Goal: Task Accomplishment & Management: Complete application form

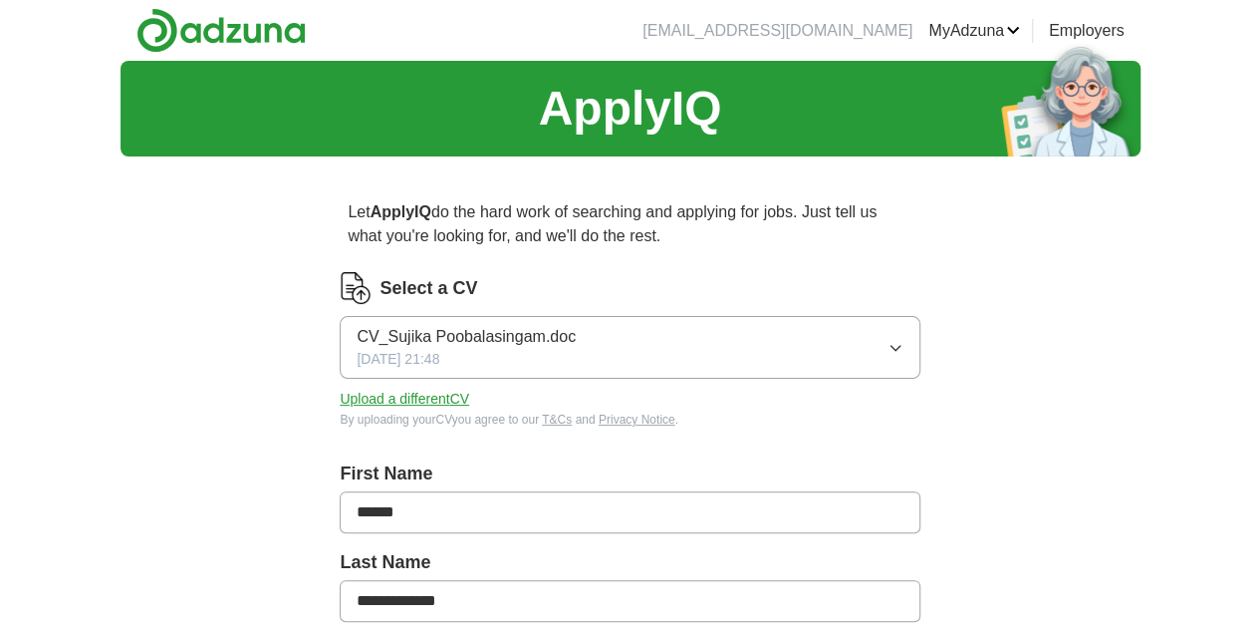
click at [637, 352] on button "CV_Sujika Poobalasingam.doc [DATE] 21:48" at bounding box center [630, 347] width 580 height 63
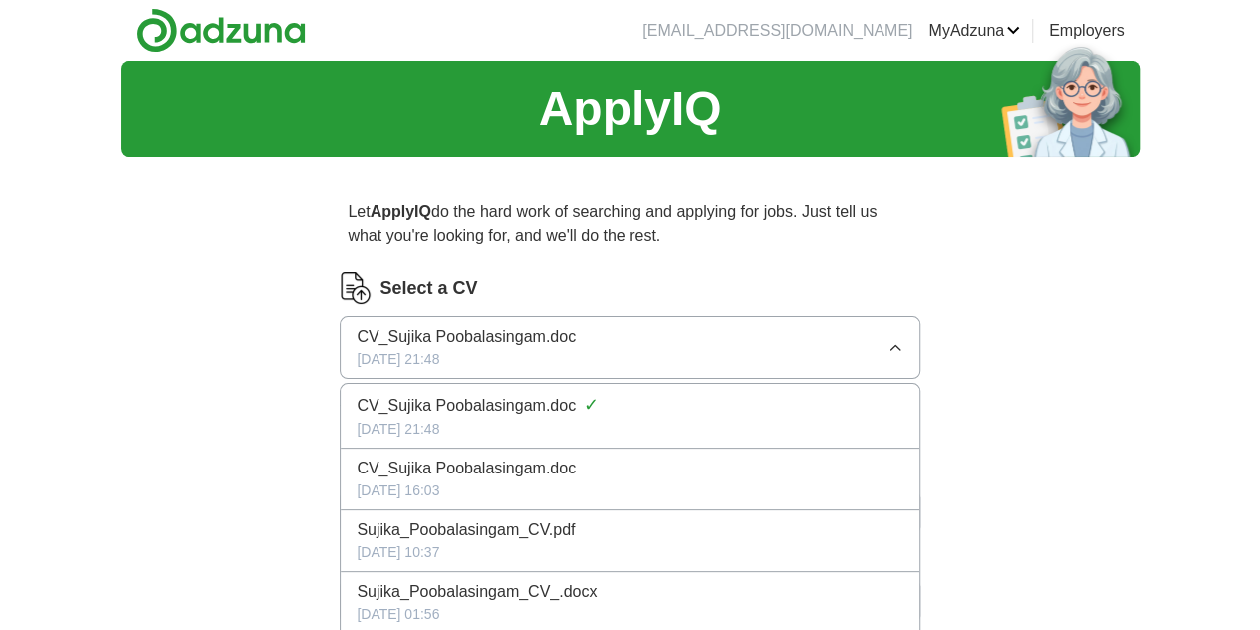
click at [637, 352] on button "CV_Sujika Poobalasingam.doc [DATE] 21:48" at bounding box center [630, 347] width 580 height 63
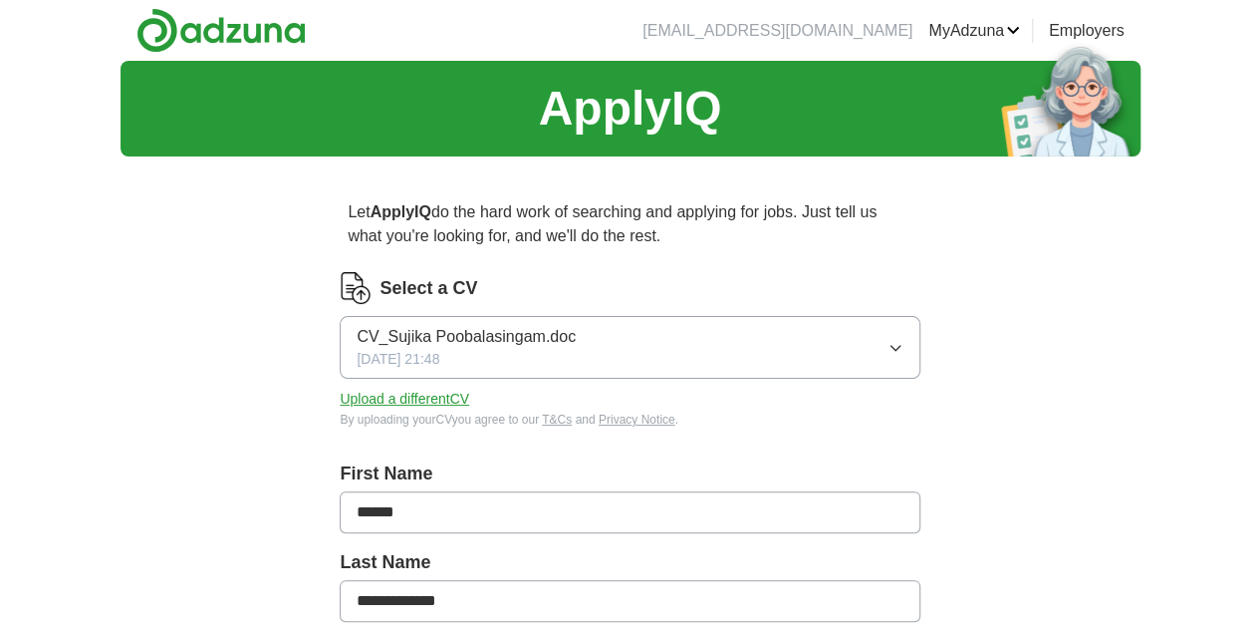
click at [469, 397] on button "Upload a different CV" at bounding box center [404, 398] width 129 height 21
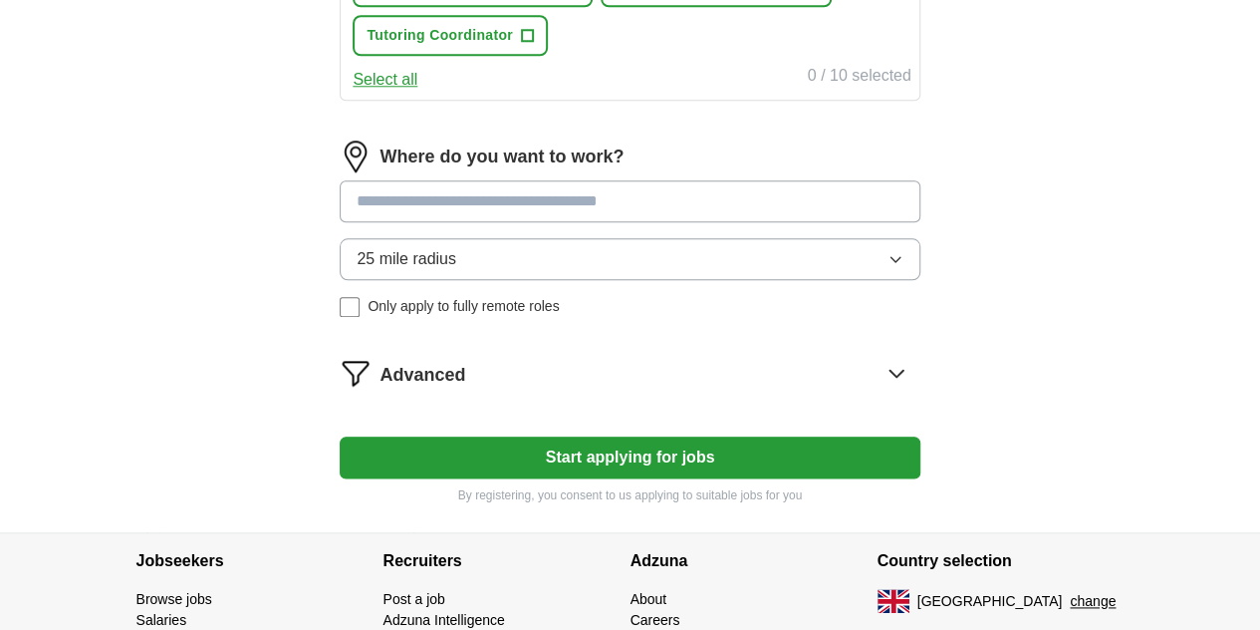
scroll to position [978, 0]
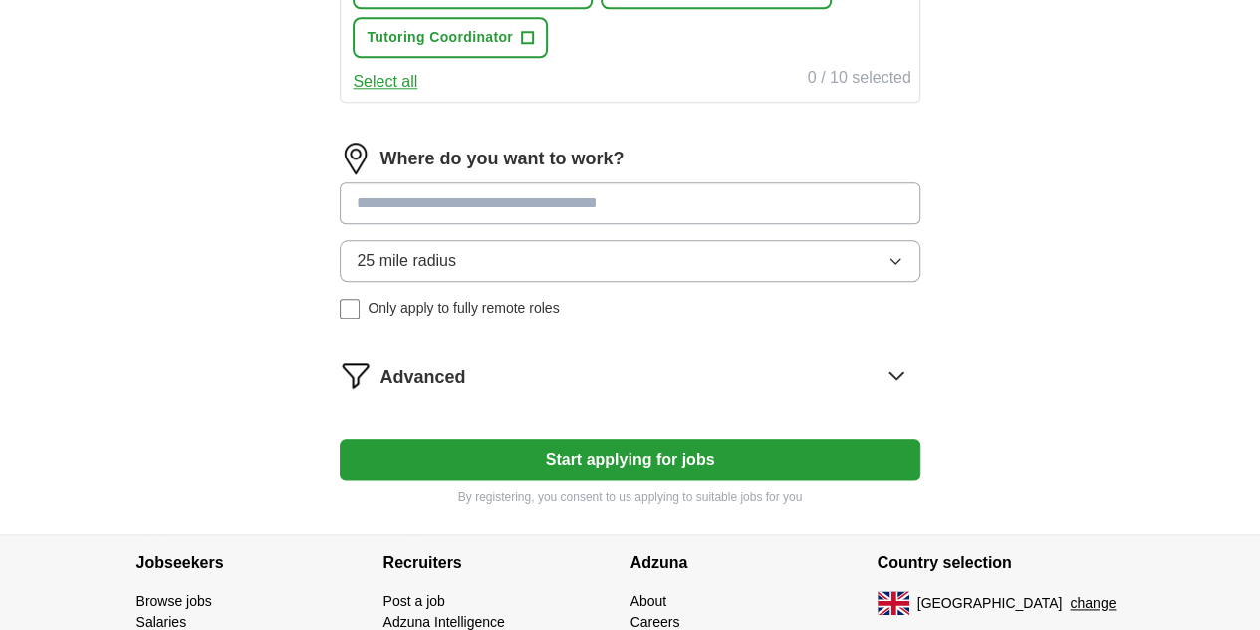
click at [636, 224] on input at bounding box center [630, 203] width 580 height 42
type input "******"
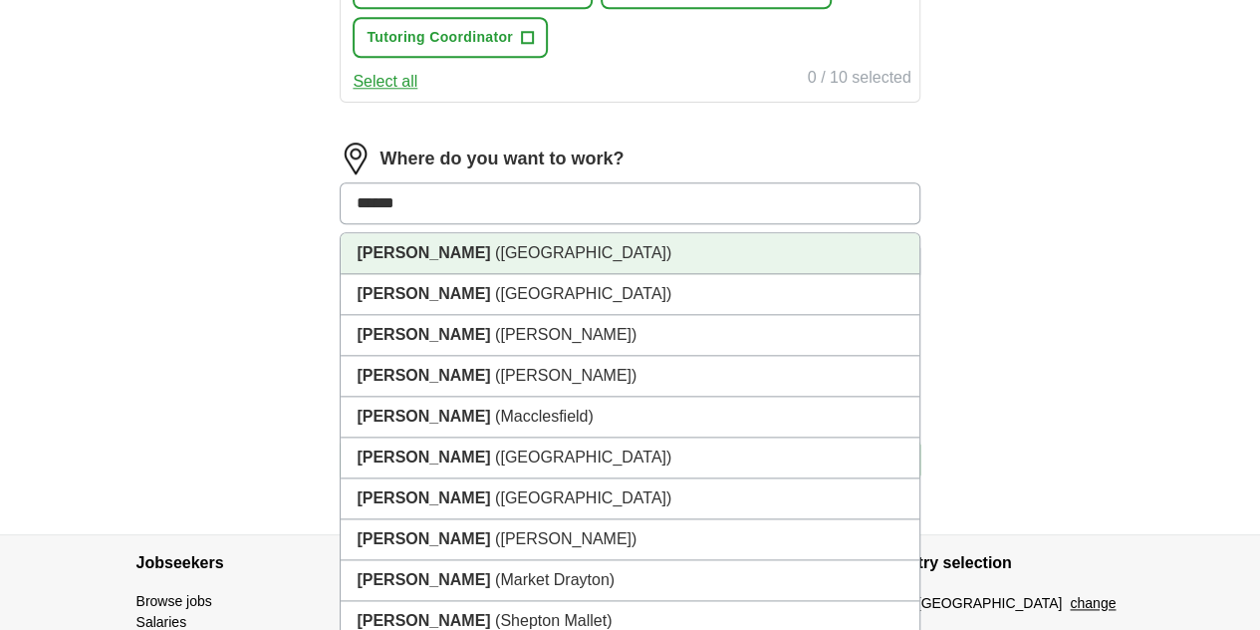
click at [544, 274] on li "[PERSON_NAME] ([GEOGRAPHIC_DATA])" at bounding box center [630, 253] width 578 height 41
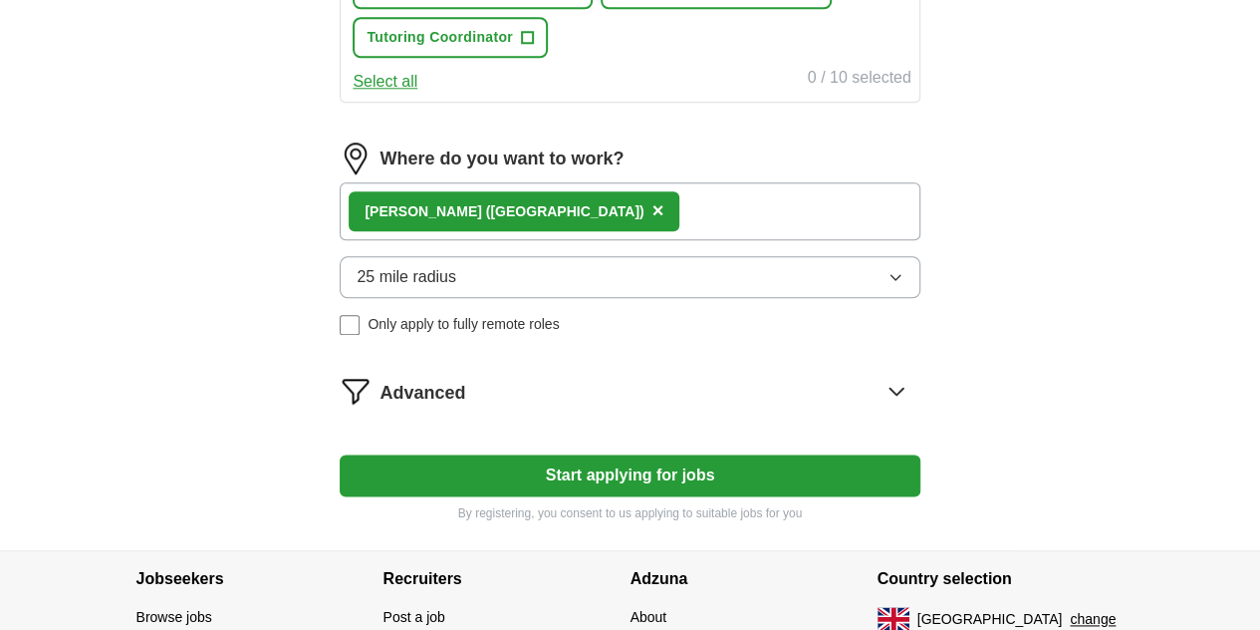
click at [536, 298] on button "25 mile radius" at bounding box center [630, 277] width 580 height 42
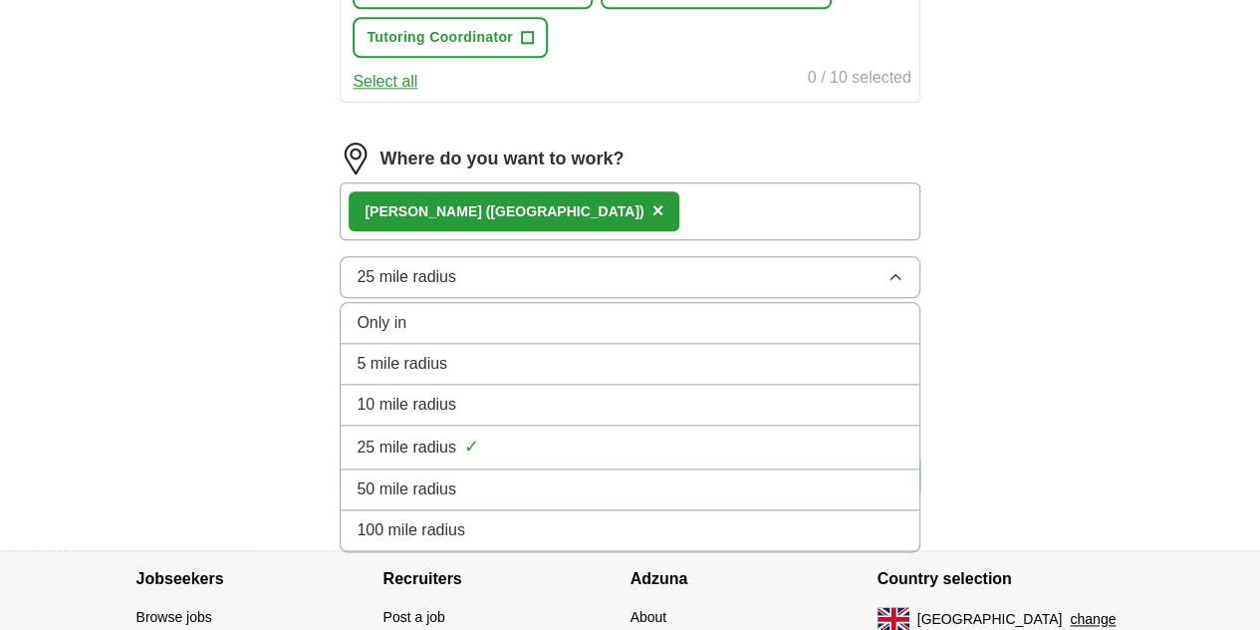
click at [523, 416] on div "10 mile radius" at bounding box center [630, 404] width 546 height 24
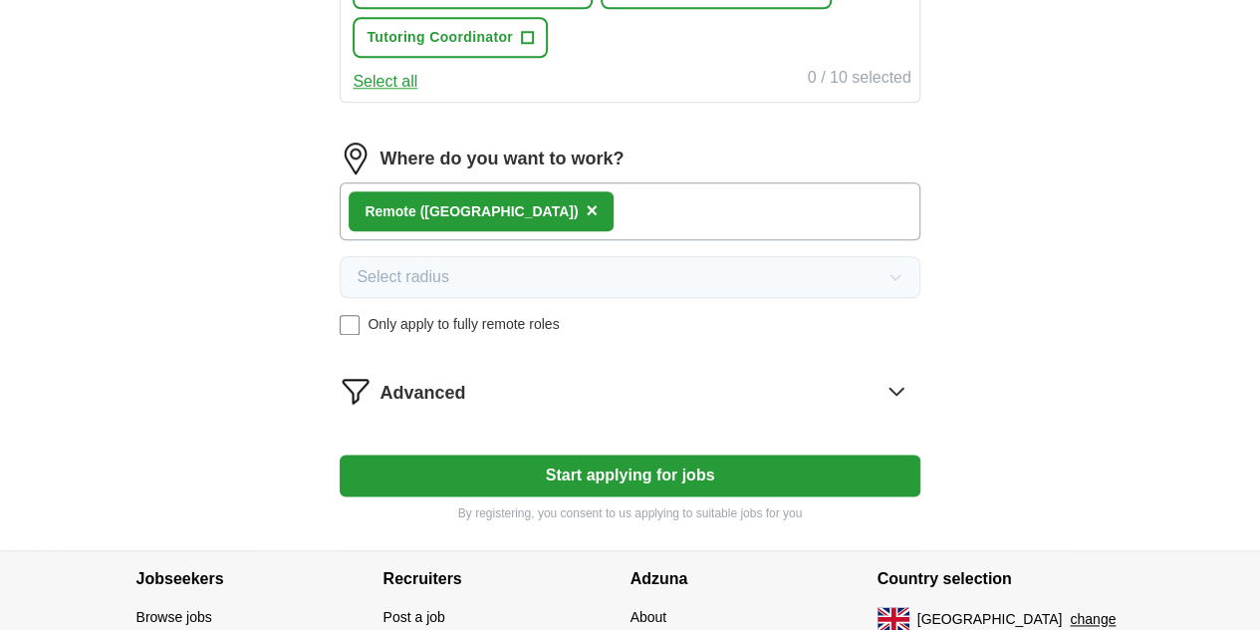
click at [415, 335] on label "Only apply to fully remote roles" at bounding box center [630, 324] width 580 height 21
click at [545, 496] on button "Start applying for jobs" at bounding box center [630, 475] width 580 height 42
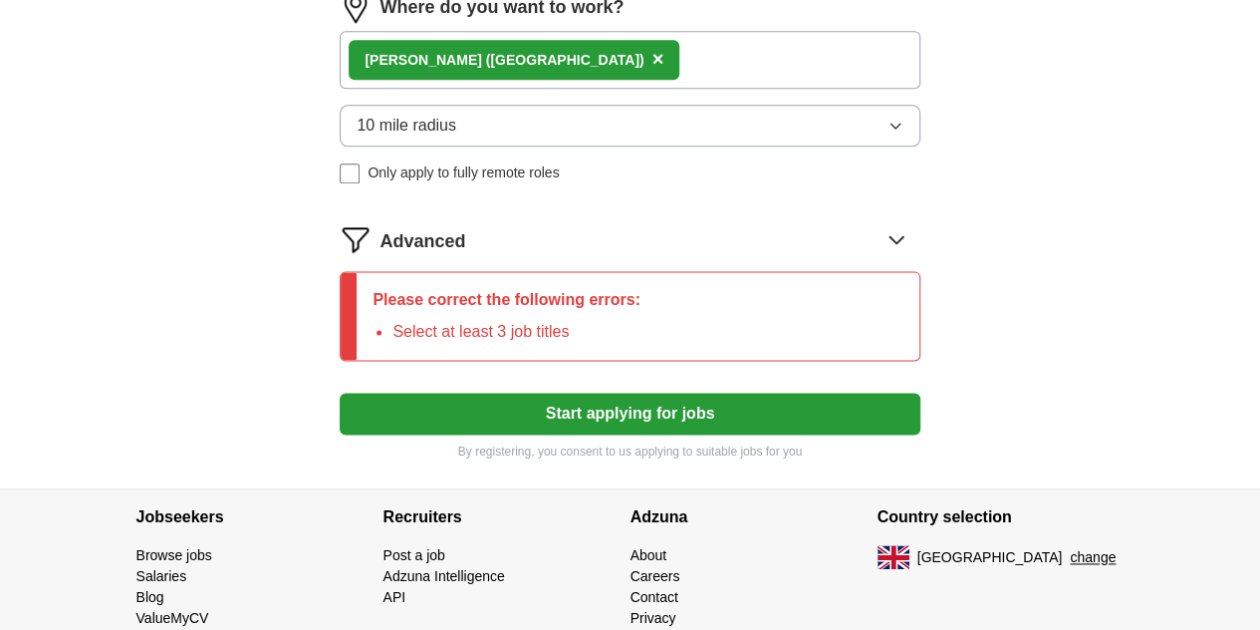
scroll to position [1000, 0]
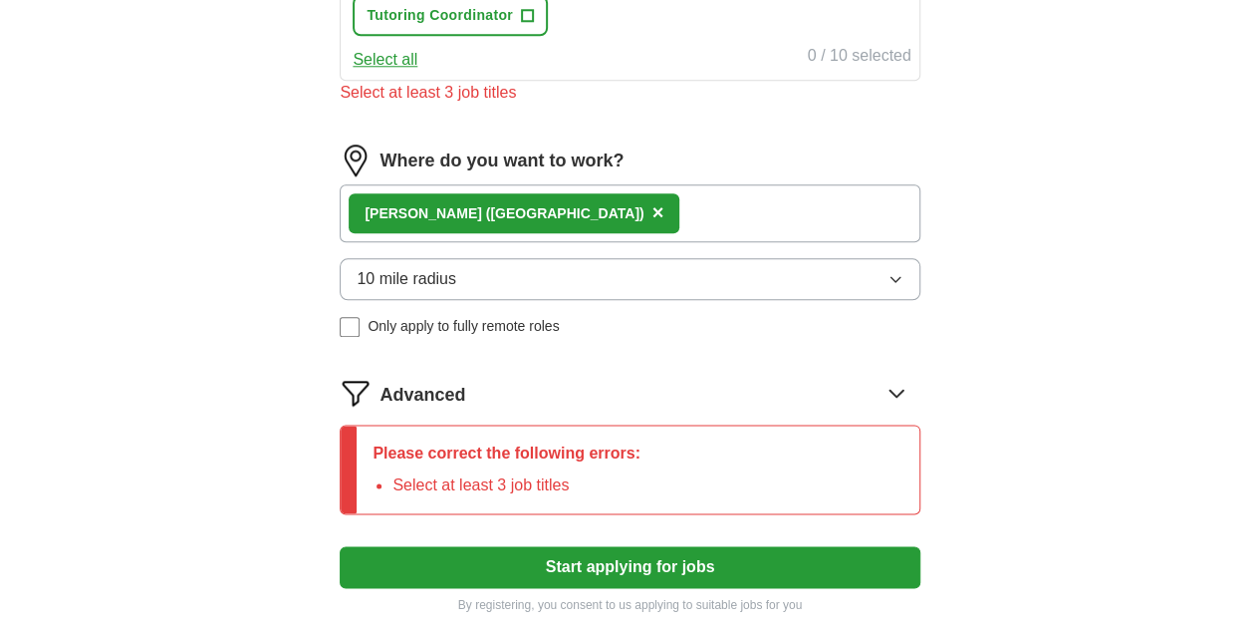
click at [417, 72] on button "Select all" at bounding box center [385, 60] width 65 height 24
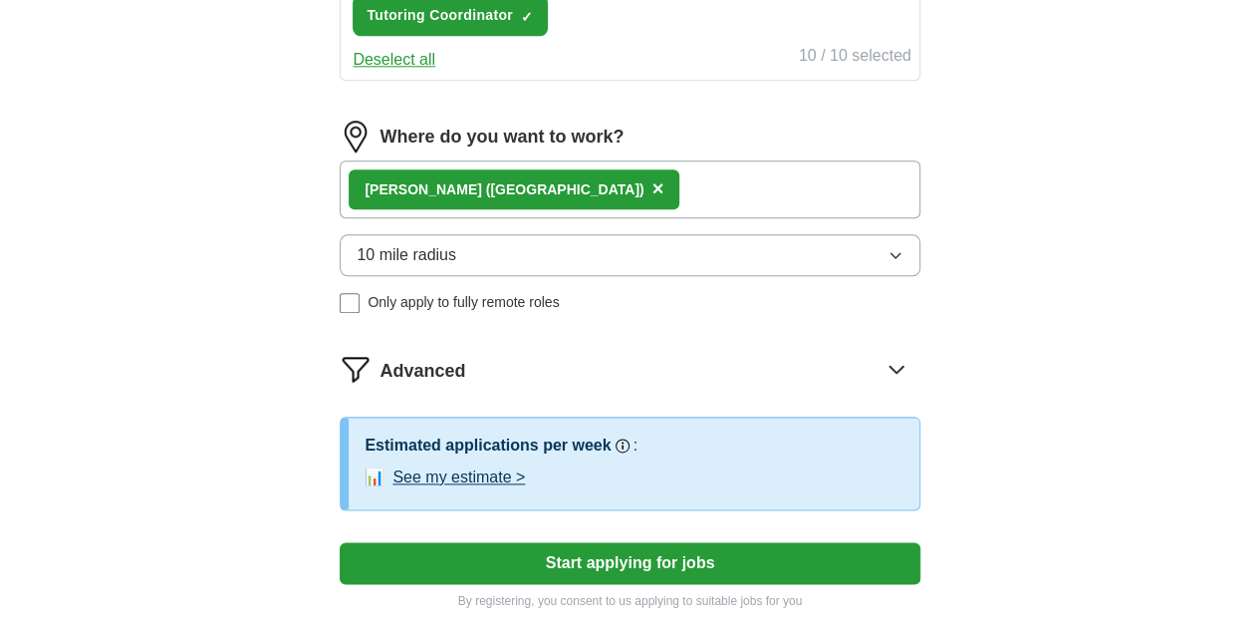
click at [435, 72] on button "Deselect all" at bounding box center [394, 60] width 83 height 24
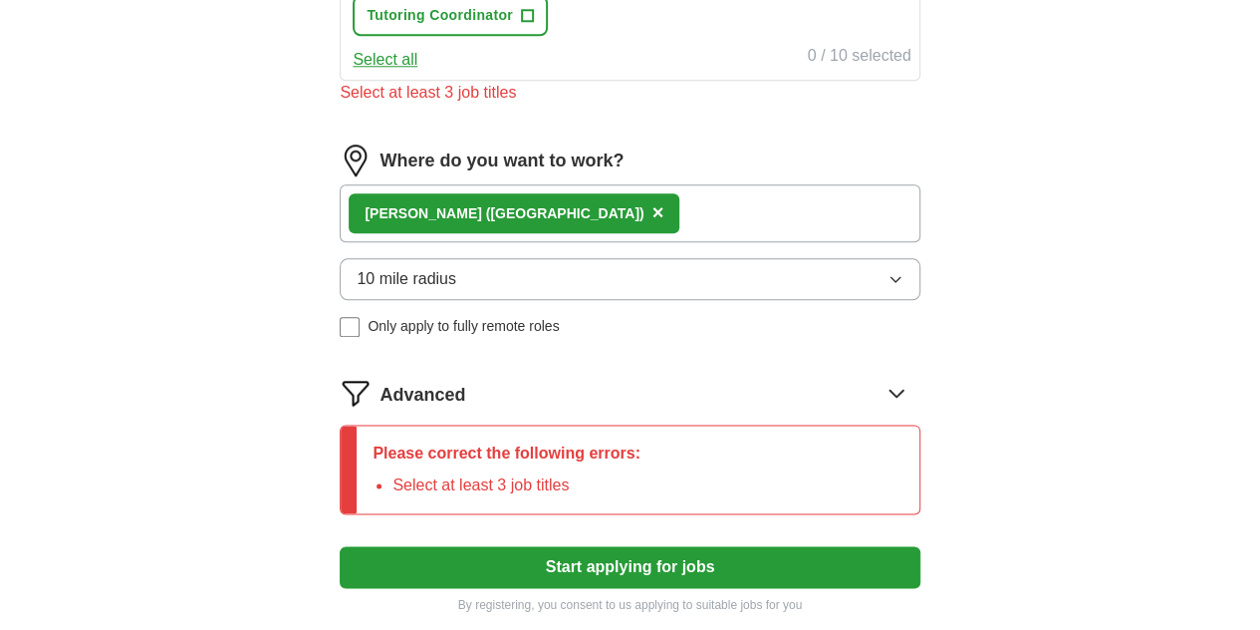
click at [417, 72] on button "Select all" at bounding box center [385, 60] width 65 height 24
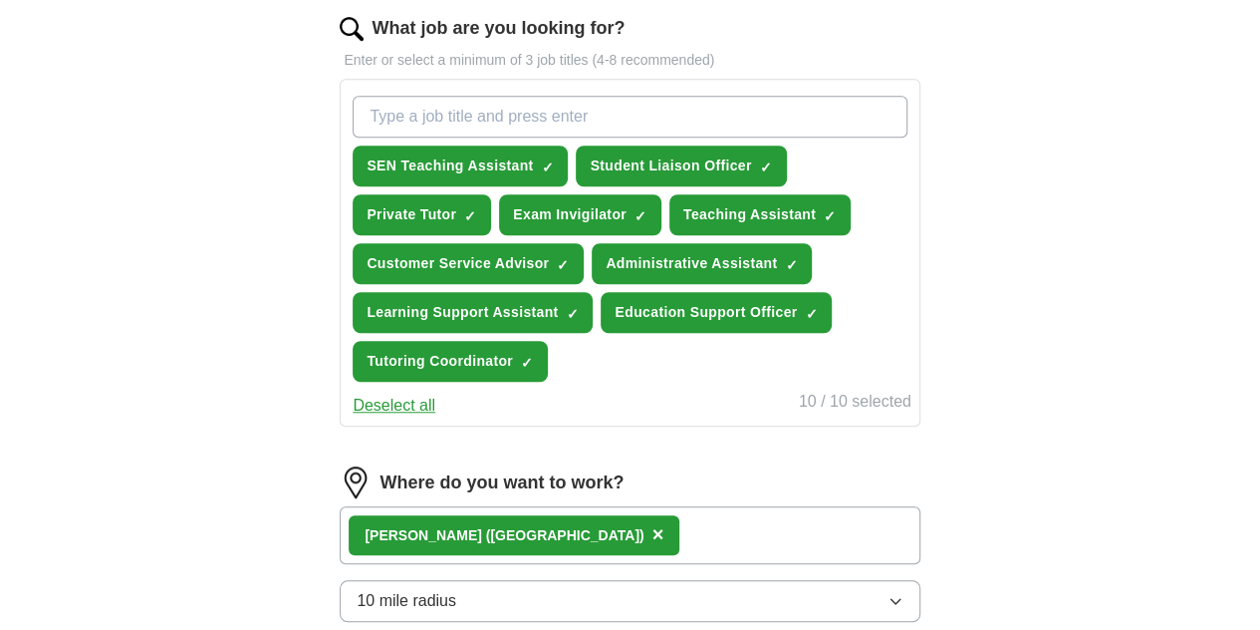
scroll to position [651, 0]
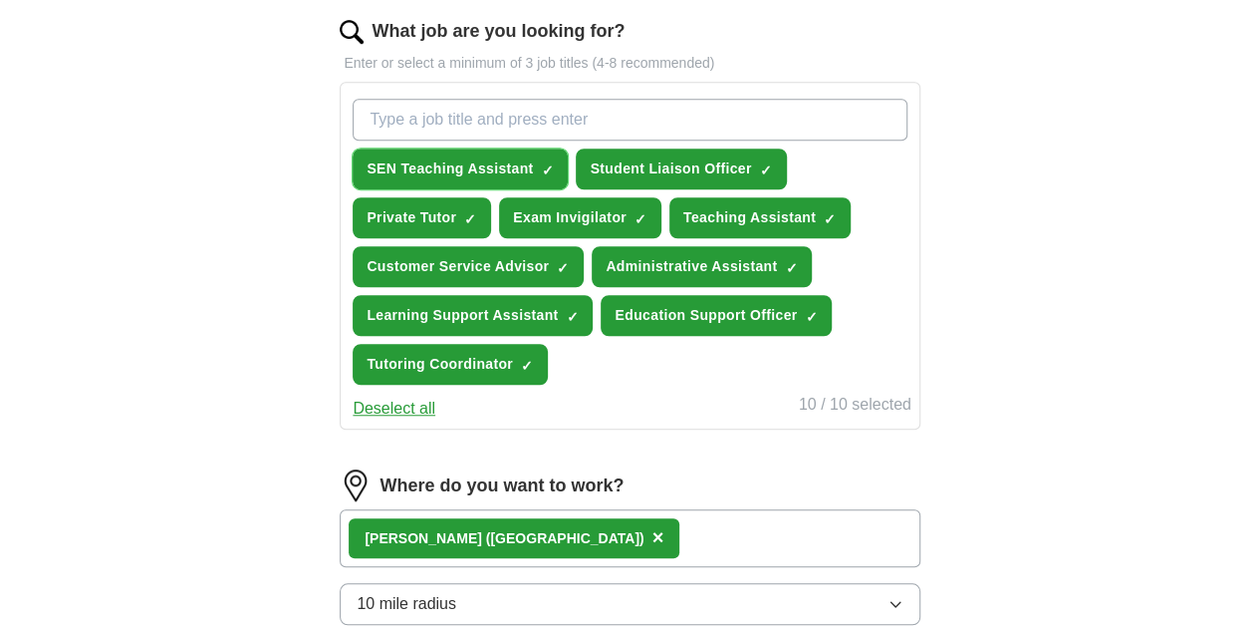
click at [476, 162] on span "SEN Teaching Assistant" at bounding box center [450, 168] width 166 height 21
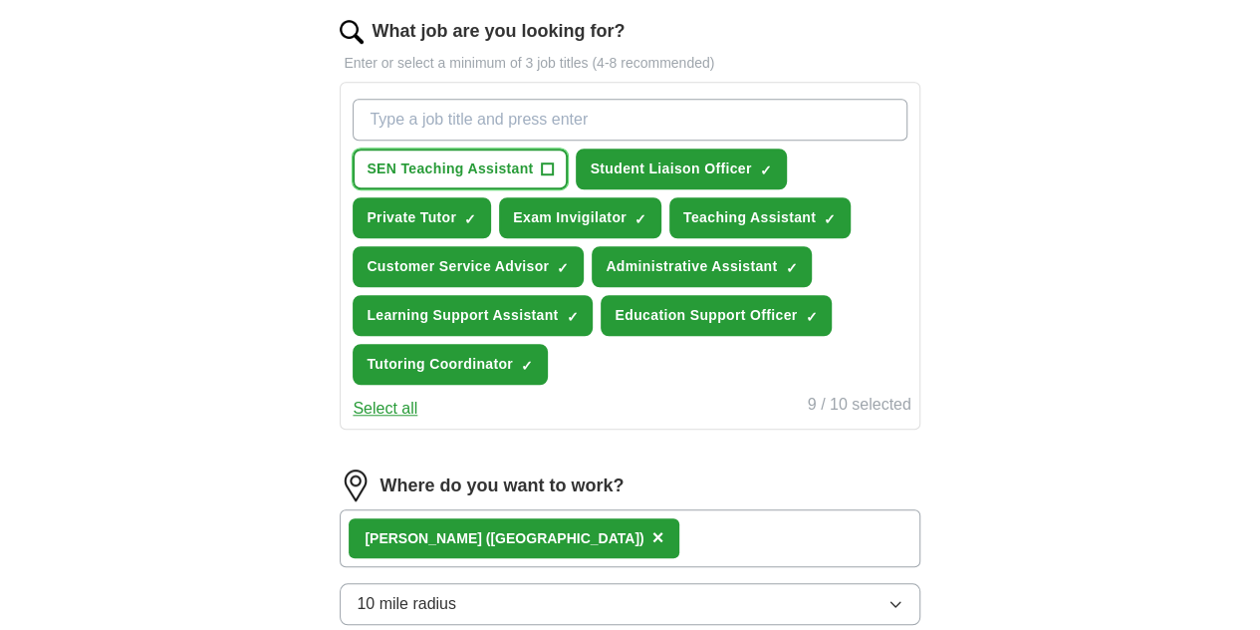
click at [533, 161] on span "SEN Teaching Assistant" at bounding box center [450, 168] width 166 height 21
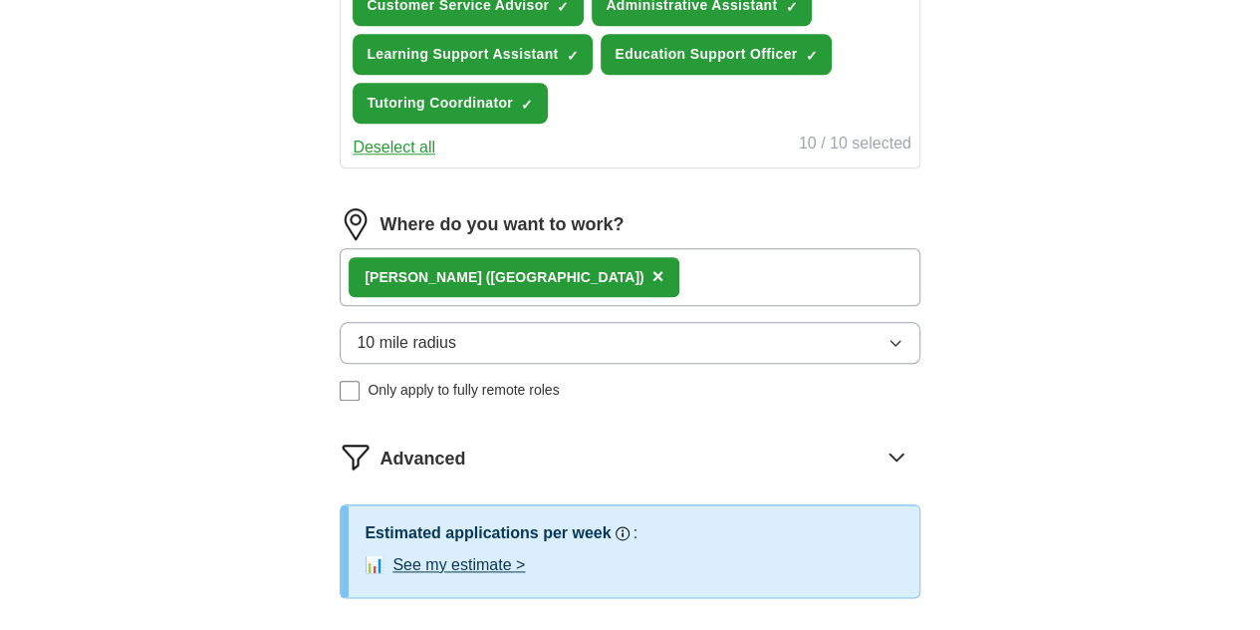
scroll to position [1273, 0]
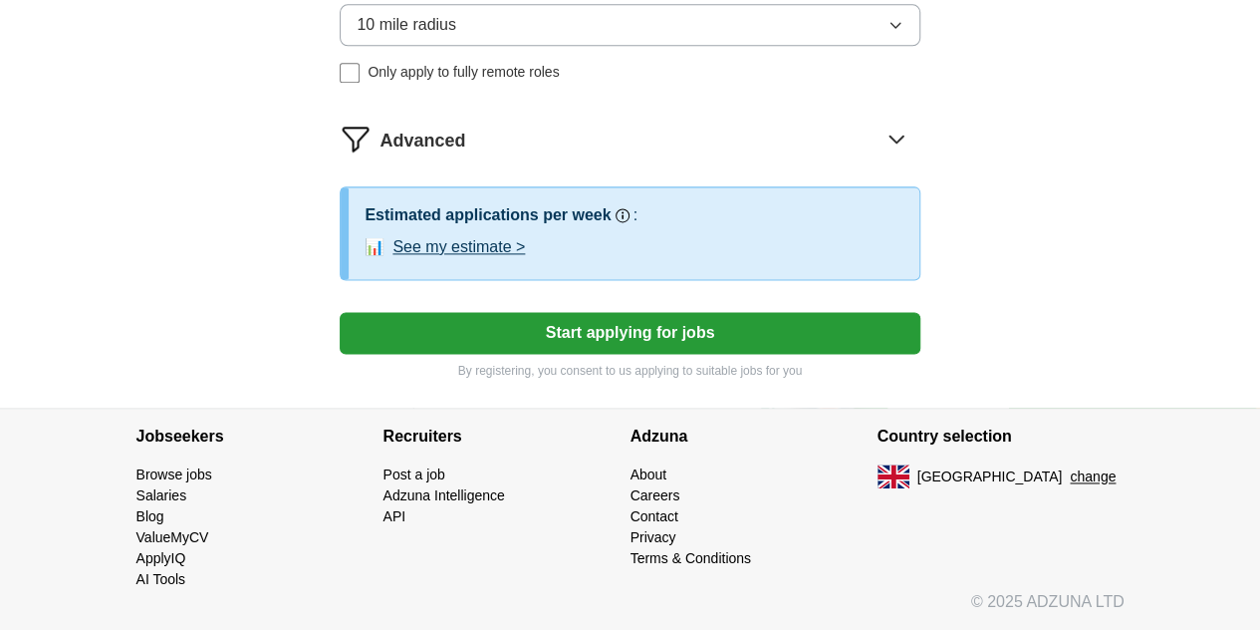
click at [572, 335] on button "Start applying for jobs" at bounding box center [630, 333] width 580 height 42
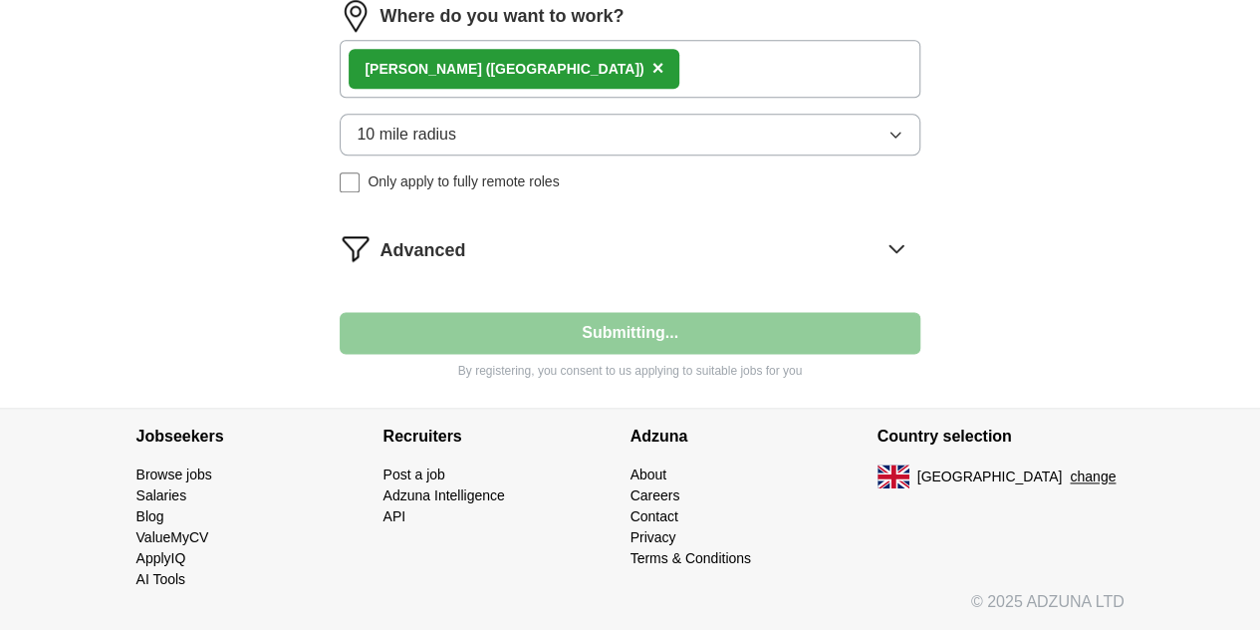
scroll to position [1163, 0]
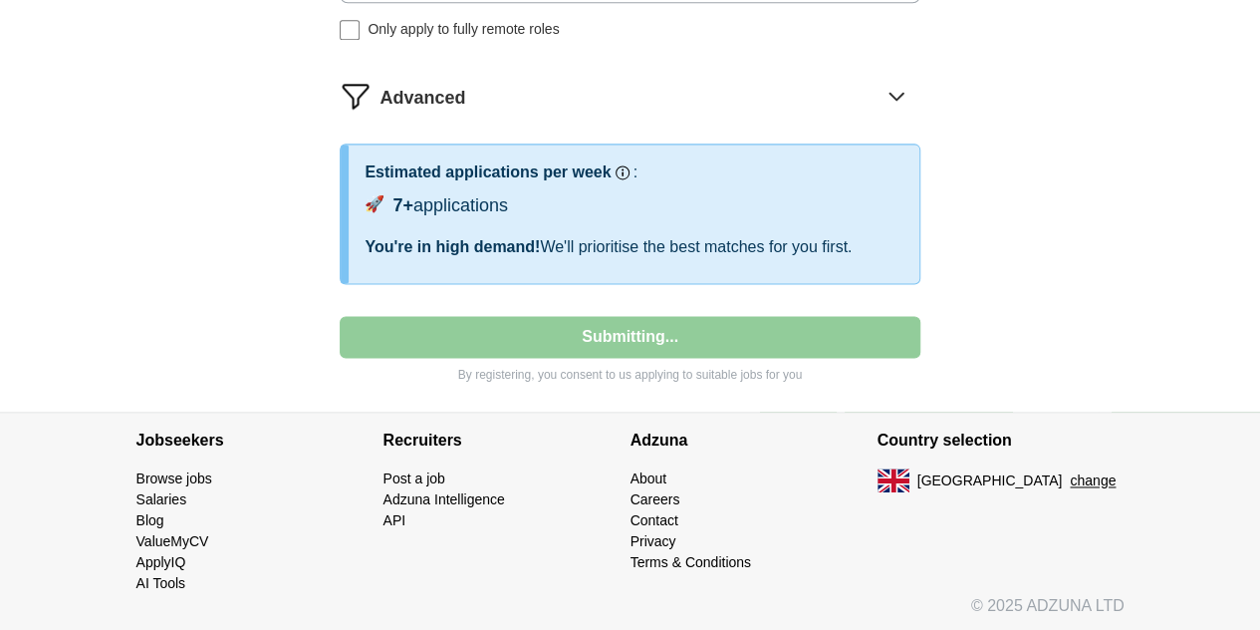
select select "**"
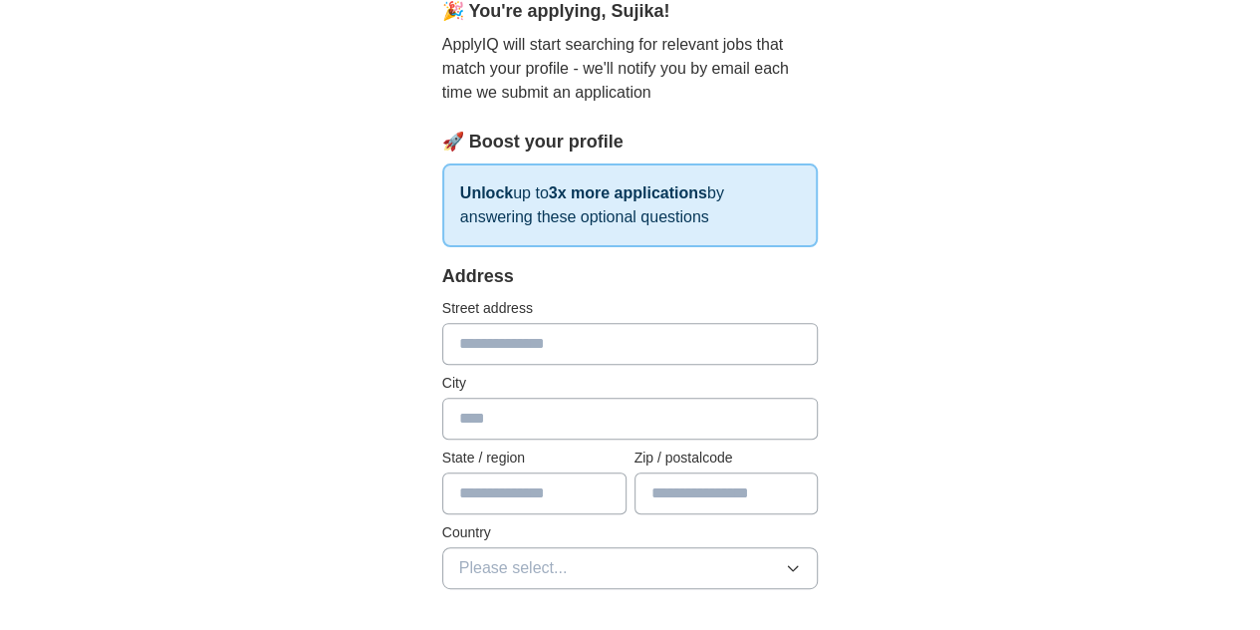
scroll to position [209, 0]
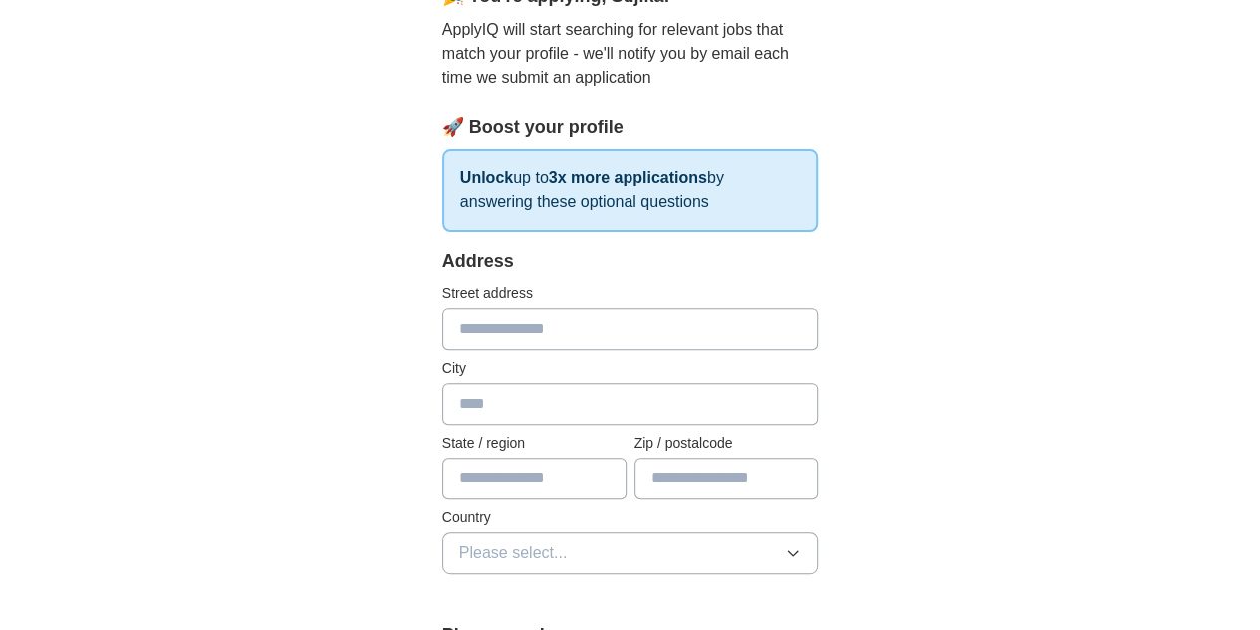
click at [516, 328] on input "text" at bounding box center [630, 329] width 377 height 42
click at [460, 332] on input "text" at bounding box center [630, 329] width 377 height 42
type input "**********"
type input "******"
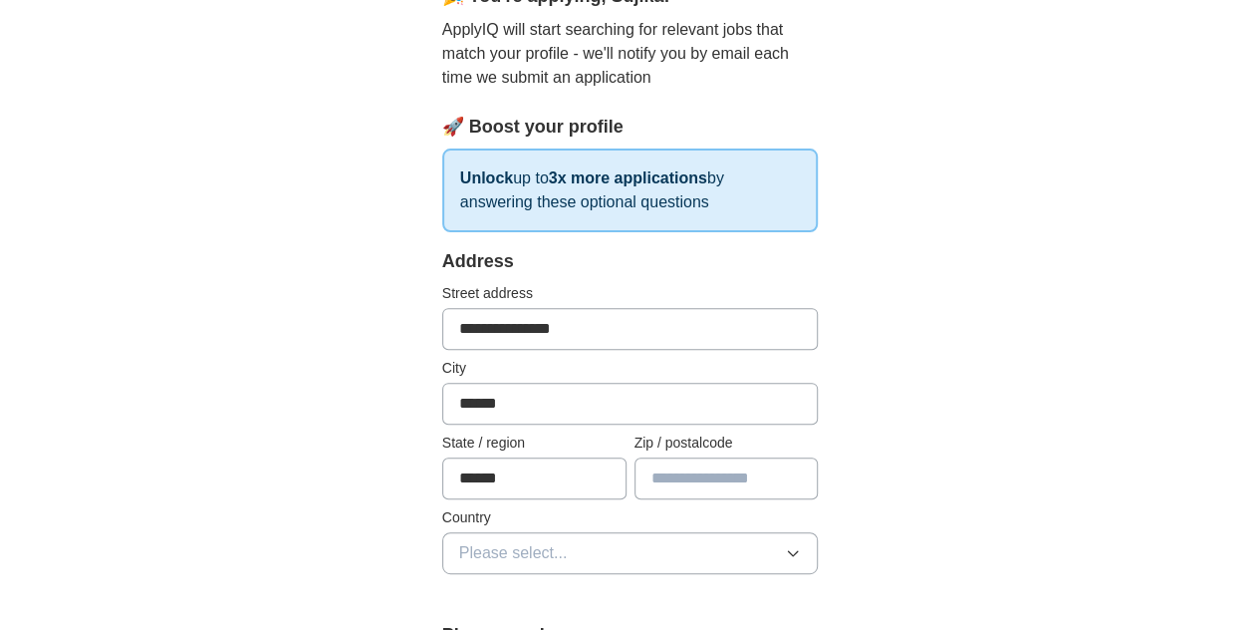
type input "*"
type input "*******"
click at [460, 551] on span "Please select..." at bounding box center [513, 553] width 109 height 24
click at [520, 591] on span "[GEOGRAPHIC_DATA]" at bounding box center [542, 599] width 166 height 24
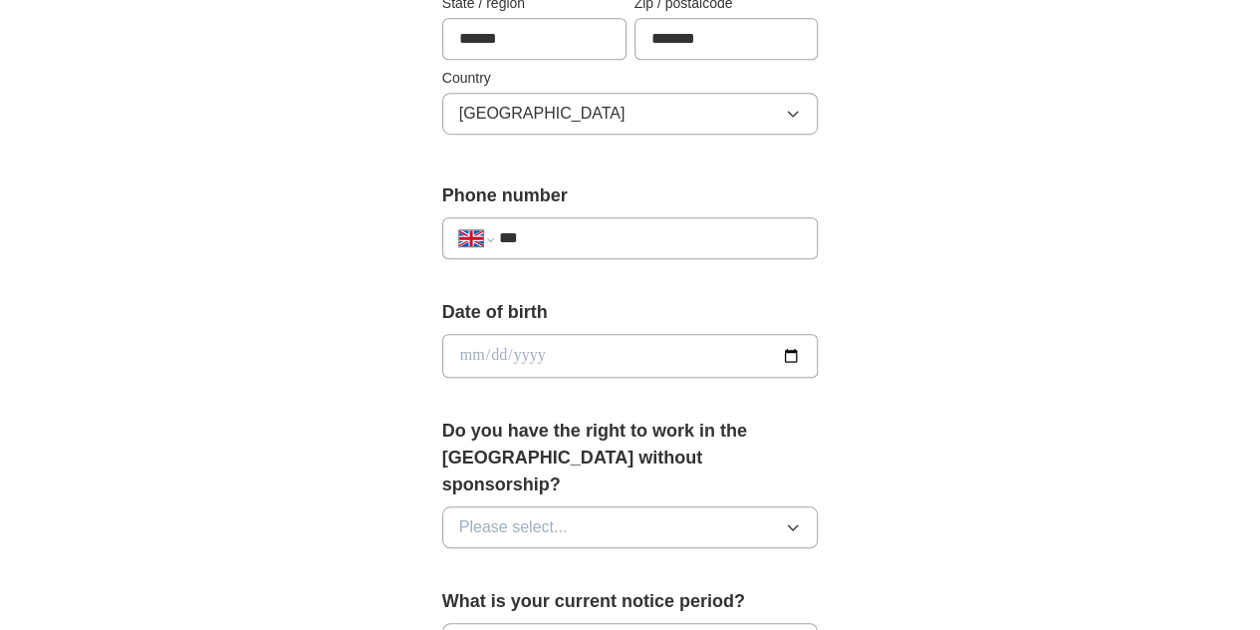
scroll to position [681, 0]
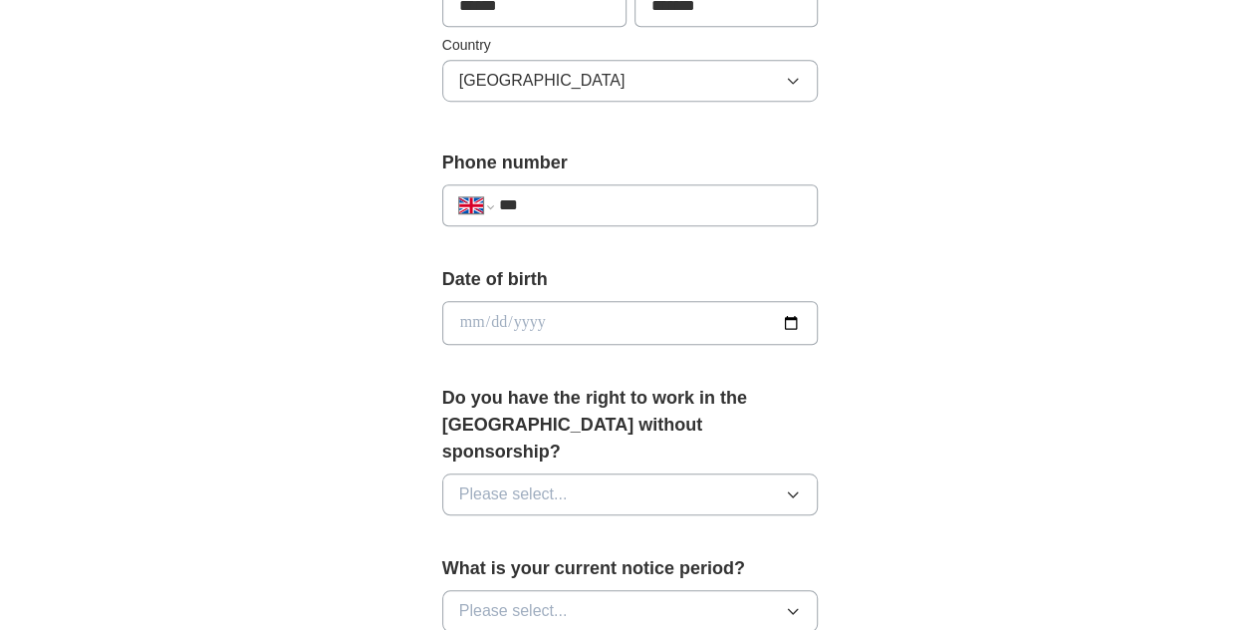
click at [564, 206] on div "**********" at bounding box center [630, 205] width 377 height 42
click at [564, 206] on input "***" at bounding box center [650, 205] width 303 height 24
type input "**********"
click at [547, 326] on input "date" at bounding box center [630, 323] width 377 height 44
type input "**********"
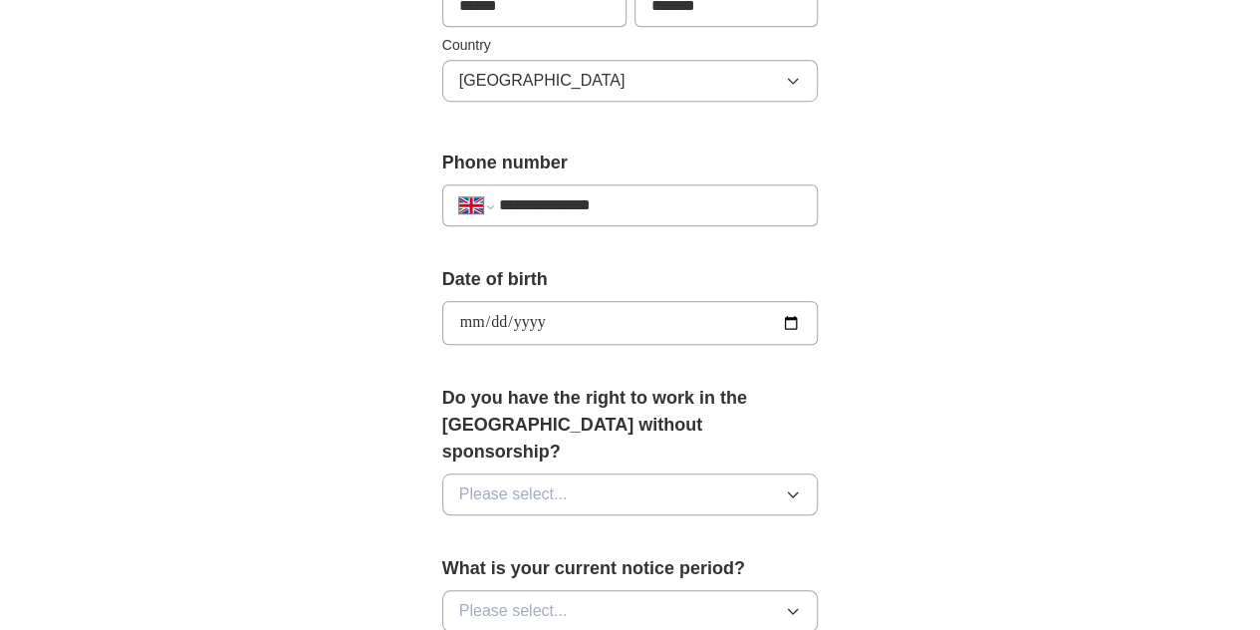
click at [568, 473] on button "Please select..." at bounding box center [630, 494] width 377 height 42
click at [494, 528] on div "Yes" at bounding box center [630, 540] width 343 height 24
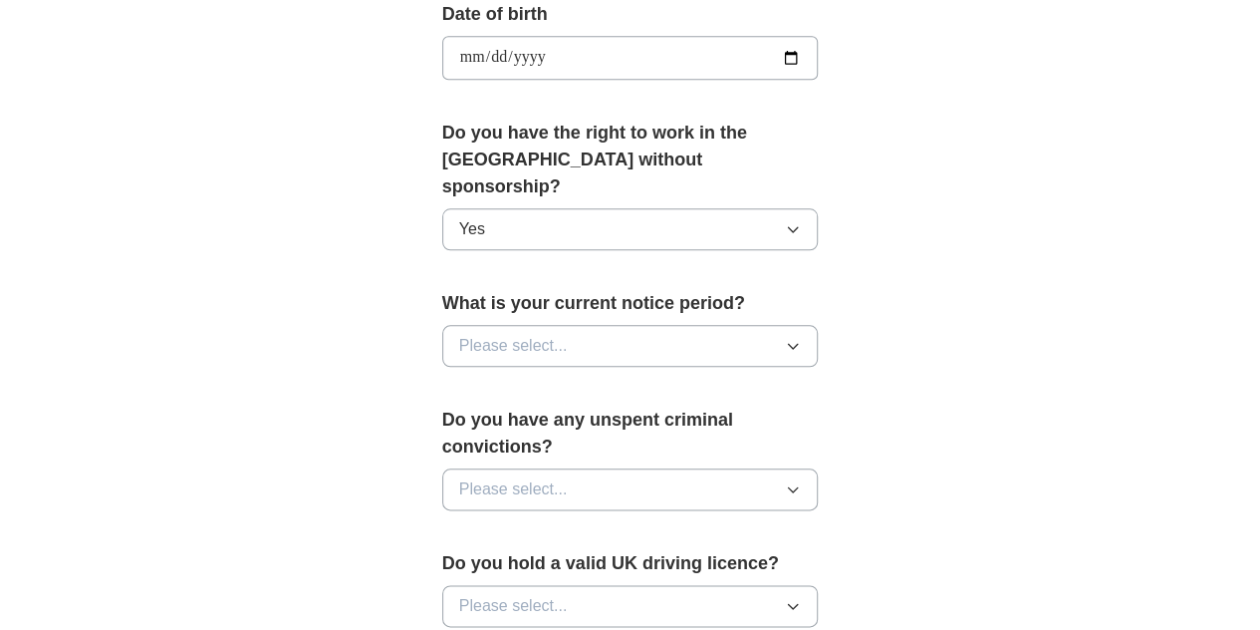
scroll to position [953, 0]
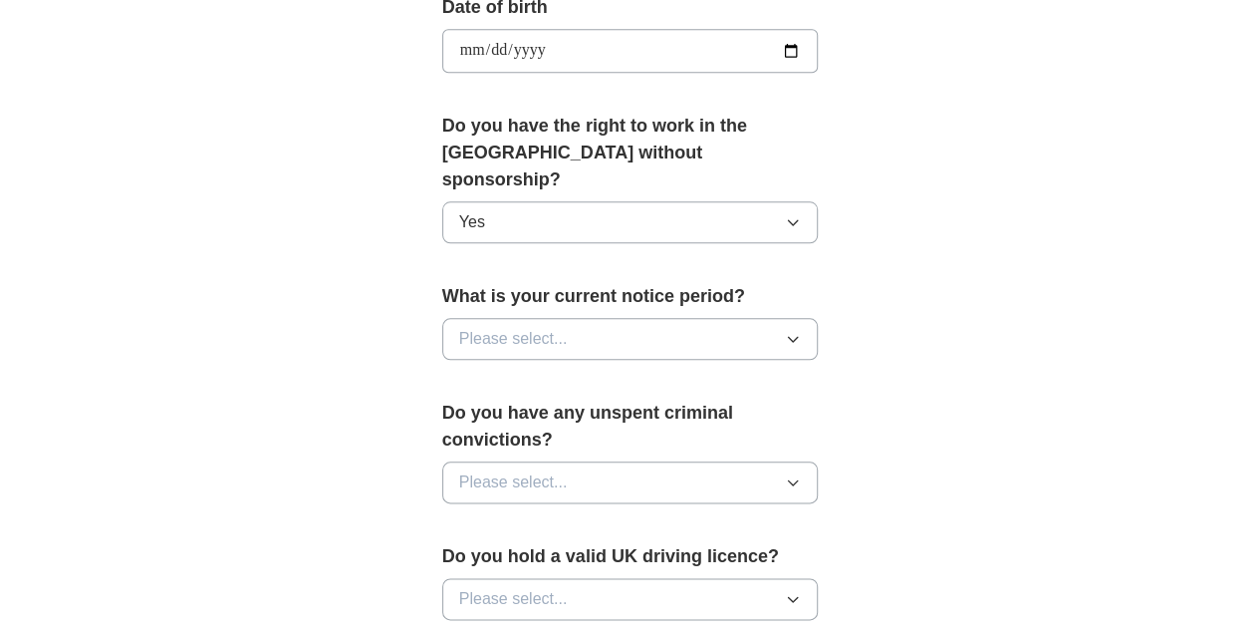
click at [580, 318] on button "Please select..." at bounding box center [630, 339] width 377 height 42
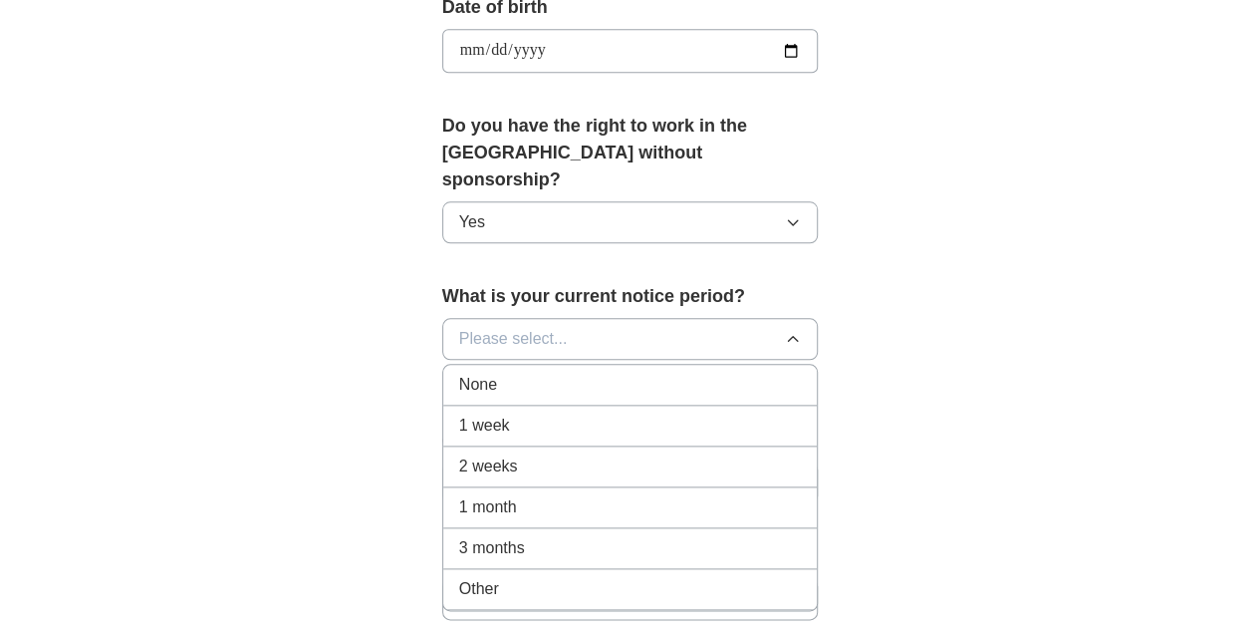
click at [459, 373] on div "None" at bounding box center [630, 385] width 343 height 24
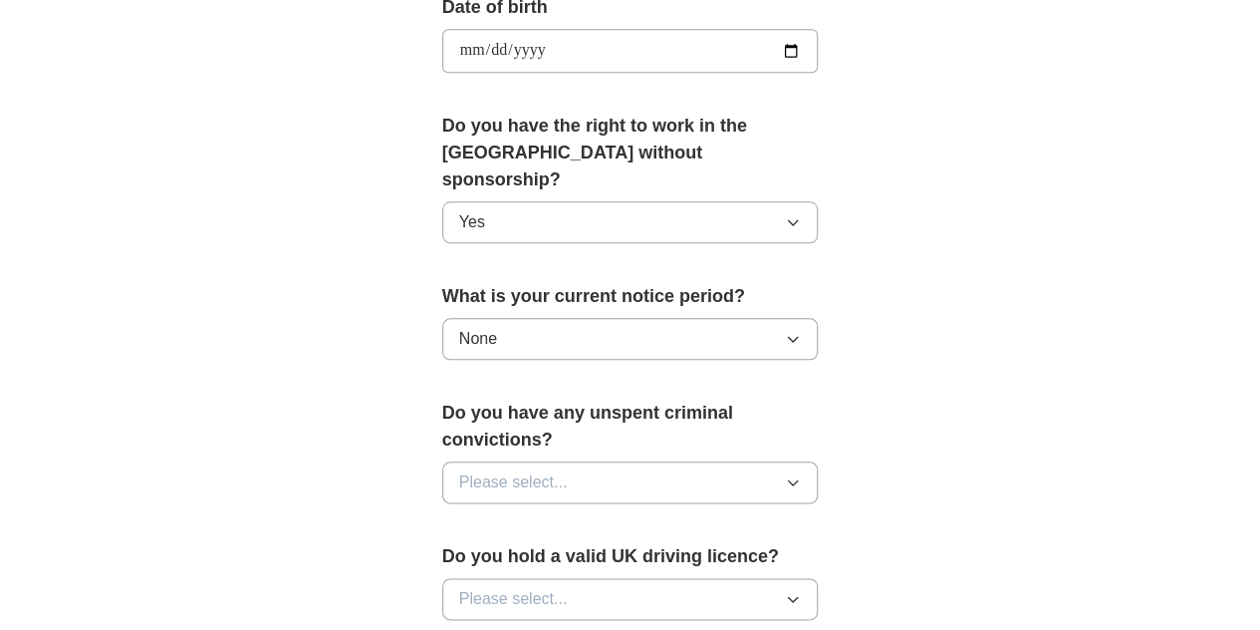
click at [544, 461] on button "Please select..." at bounding box center [630, 482] width 377 height 42
click at [542, 557] on div "No" at bounding box center [630, 569] width 343 height 24
click at [630, 578] on button "Please select..." at bounding box center [630, 599] width 377 height 42
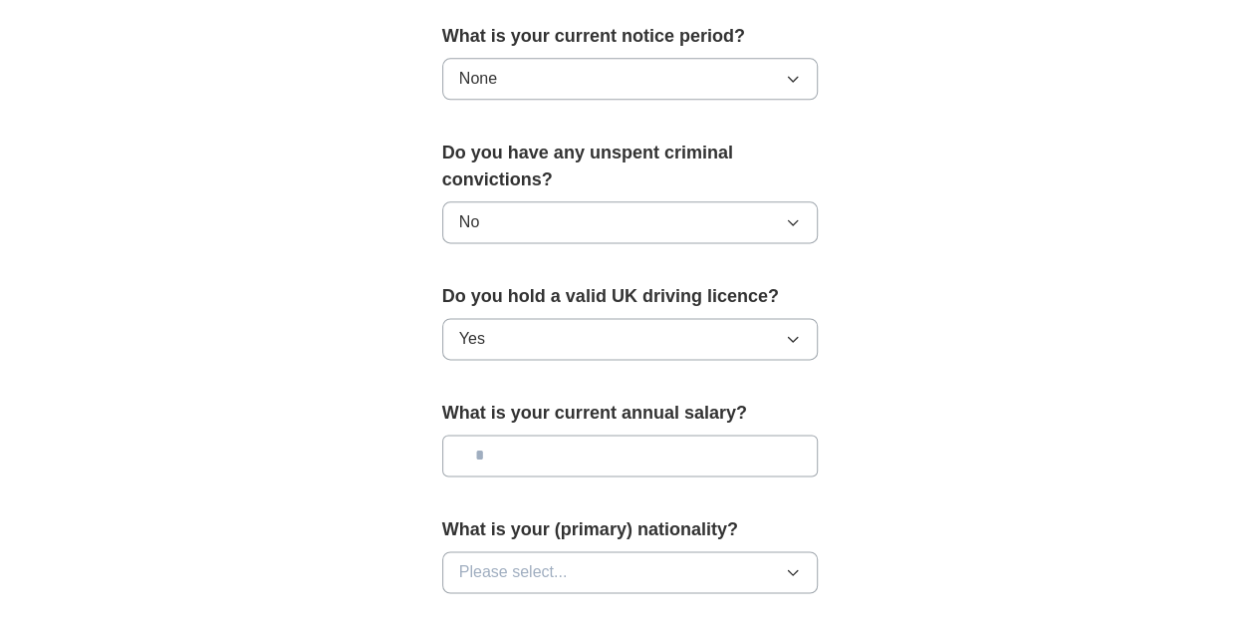
scroll to position [1295, 0]
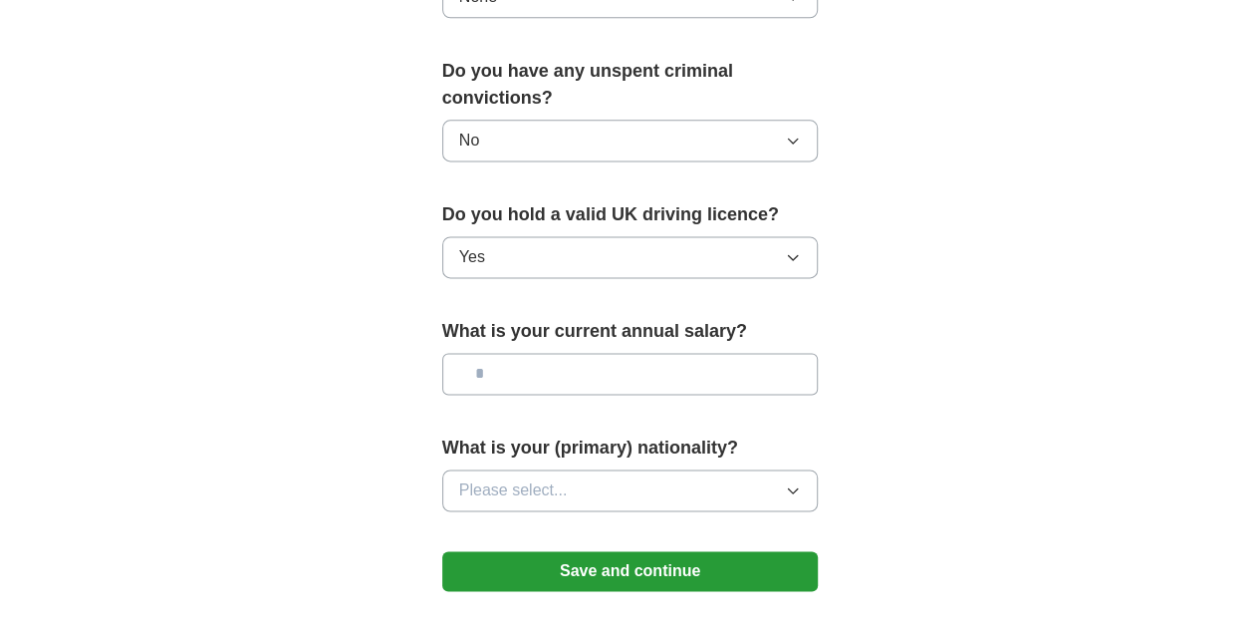
click at [512, 353] on input "text" at bounding box center [630, 374] width 377 height 42
click at [545, 469] on button "Please select..." at bounding box center [630, 490] width 377 height 42
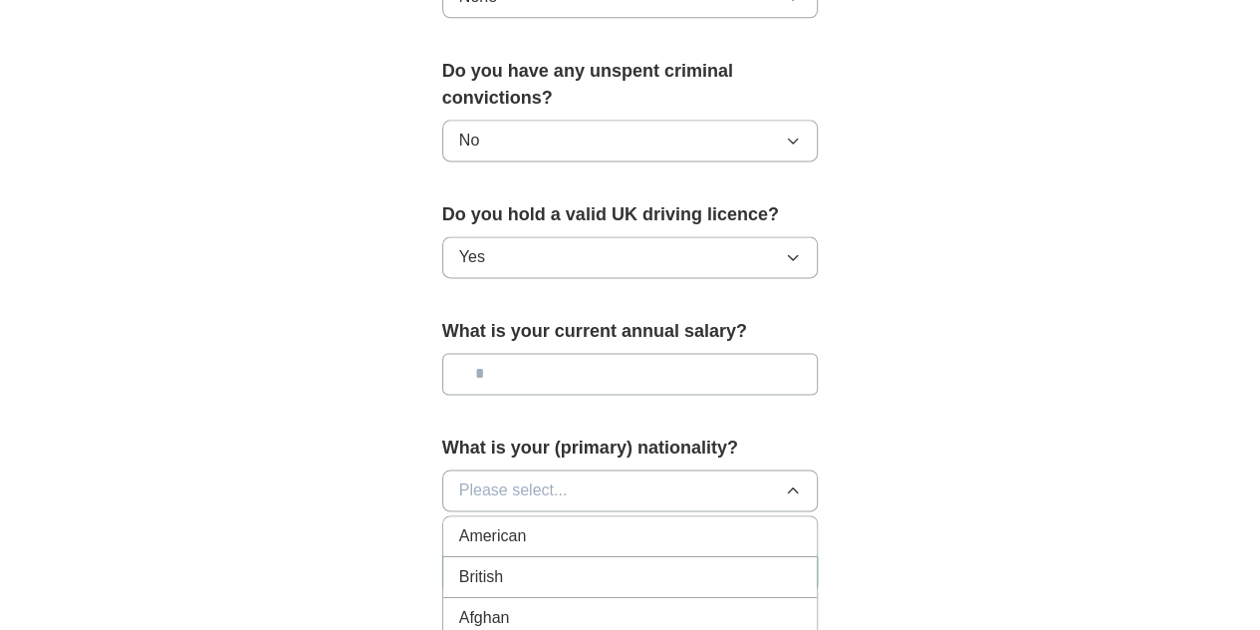
scroll to position [1456, 0]
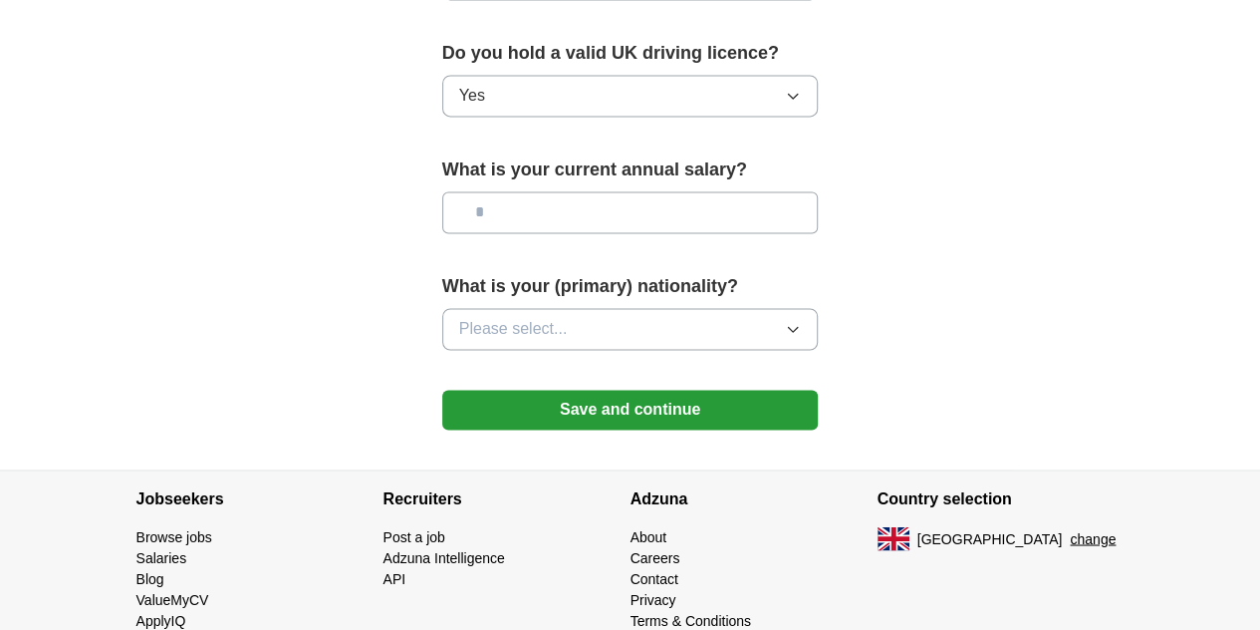
click at [568, 308] on button "Please select..." at bounding box center [630, 329] width 377 height 42
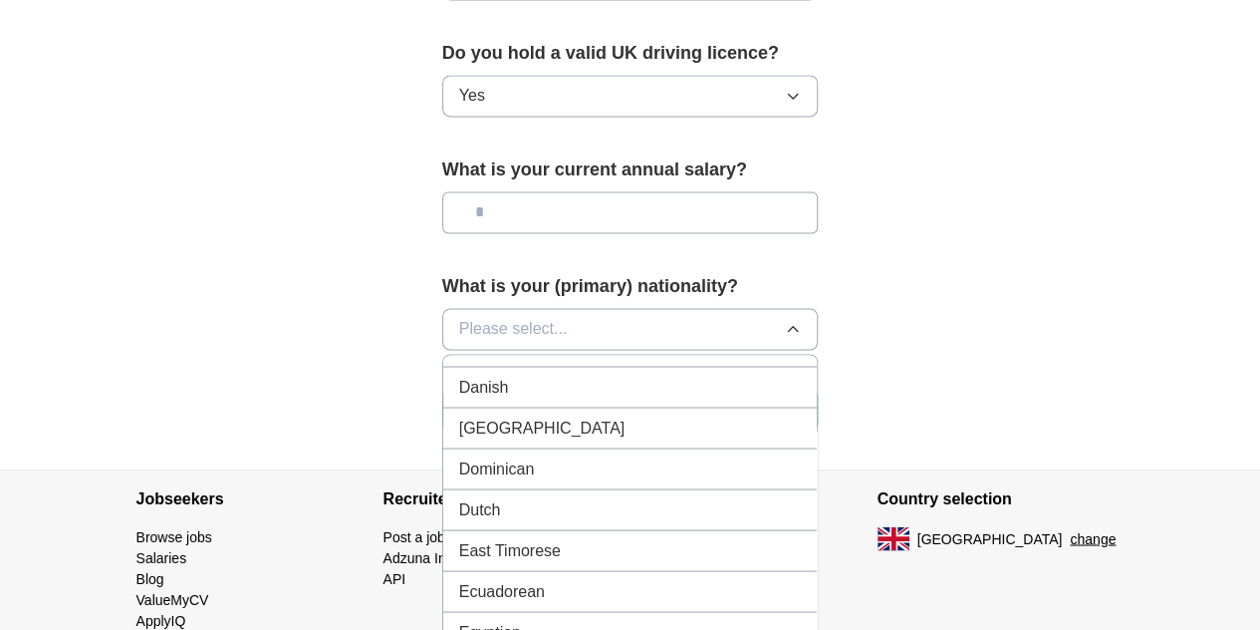
scroll to position [1906, 0]
click at [530, 540] on div "Dutch" at bounding box center [630, 552] width 343 height 24
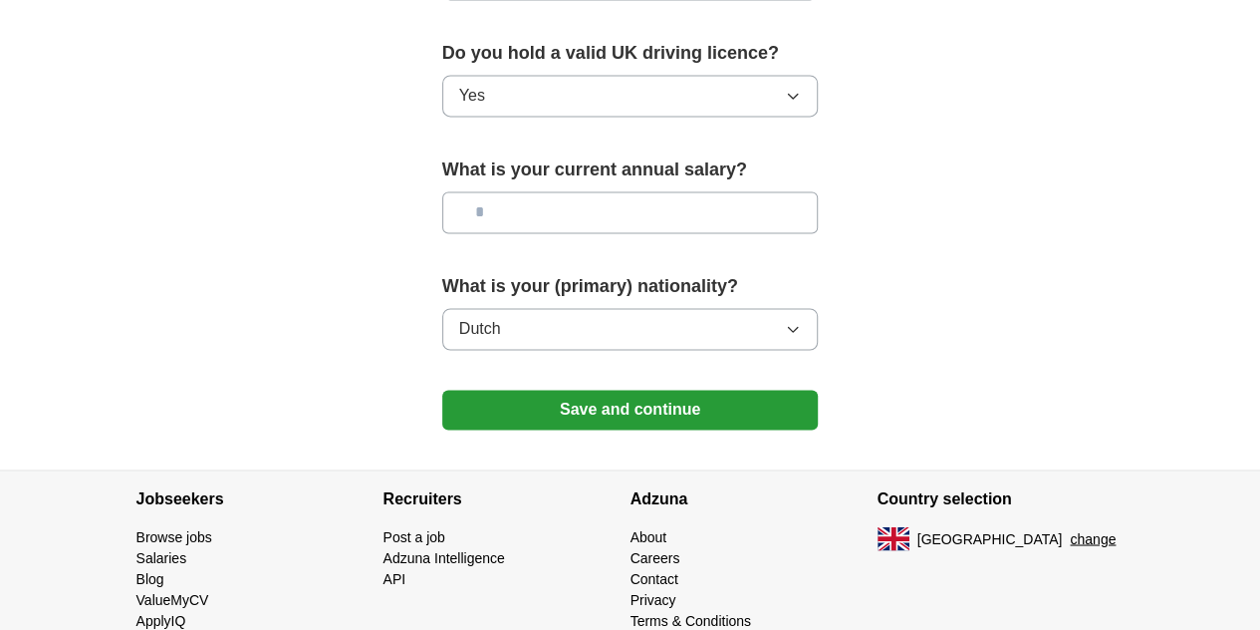
click at [605, 191] on input "text" at bounding box center [630, 212] width 377 height 42
type input "*******"
click at [690, 389] on button "Save and continue" at bounding box center [630, 409] width 377 height 40
